Goal: Transaction & Acquisition: Purchase product/service

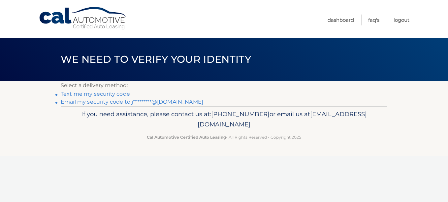
click at [108, 93] on link "Text me my security code" at bounding box center [95, 94] width 69 height 6
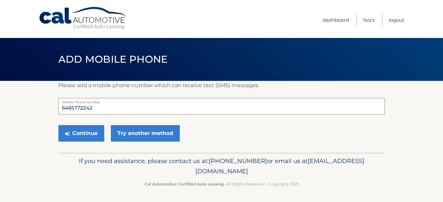
click at [102, 109] on input "6465772242" at bounding box center [221, 106] width 326 height 16
type input "6465770248"
click at [91, 133] on button "Continue" at bounding box center [81, 133] width 46 height 16
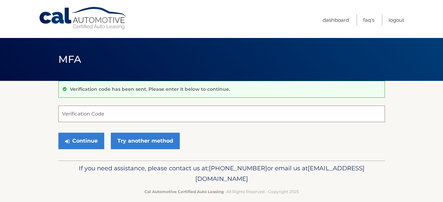
click at [108, 115] on input "Verification Code" at bounding box center [221, 114] width 326 height 16
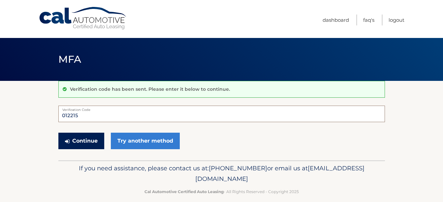
type input "012215"
click at [86, 138] on button "Continue" at bounding box center [81, 141] width 46 height 16
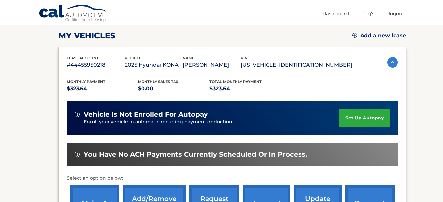
scroll to position [132, 0]
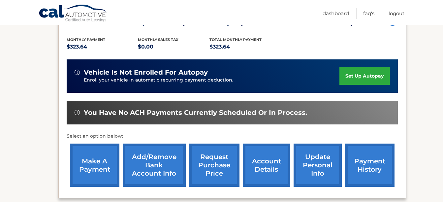
click at [95, 166] on link "make a payment" at bounding box center [94, 164] width 49 height 43
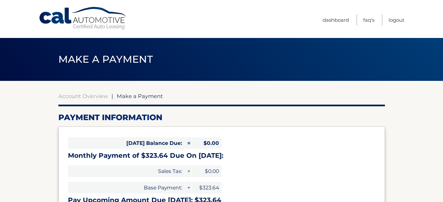
select select "NzJjNzRlOWEtODdlZi00YzRmLThmYTktMGRhMTc3NTE2Mzc0"
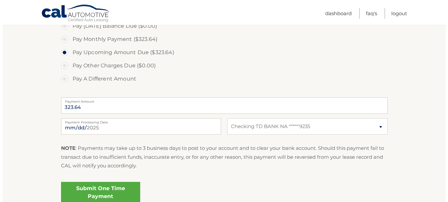
scroll to position [244, 0]
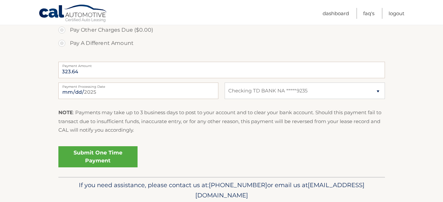
click at [104, 151] on link "Submit One Time Payment" at bounding box center [97, 156] width 79 height 21
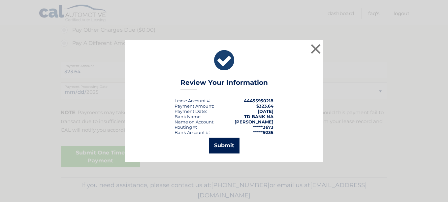
click at [217, 146] on button "Submit" at bounding box center [224, 146] width 31 height 16
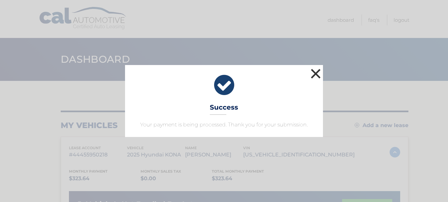
click at [317, 74] on button "×" at bounding box center [315, 73] width 13 height 13
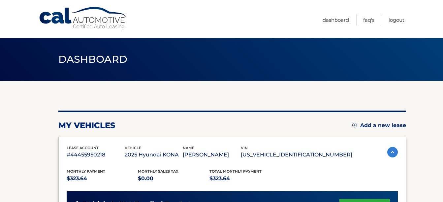
scroll to position [55, 0]
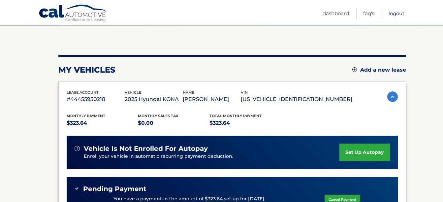
click at [398, 13] on link "Logout" at bounding box center [396, 13] width 16 height 11
